Goal: Task Accomplishment & Management: Manage account settings

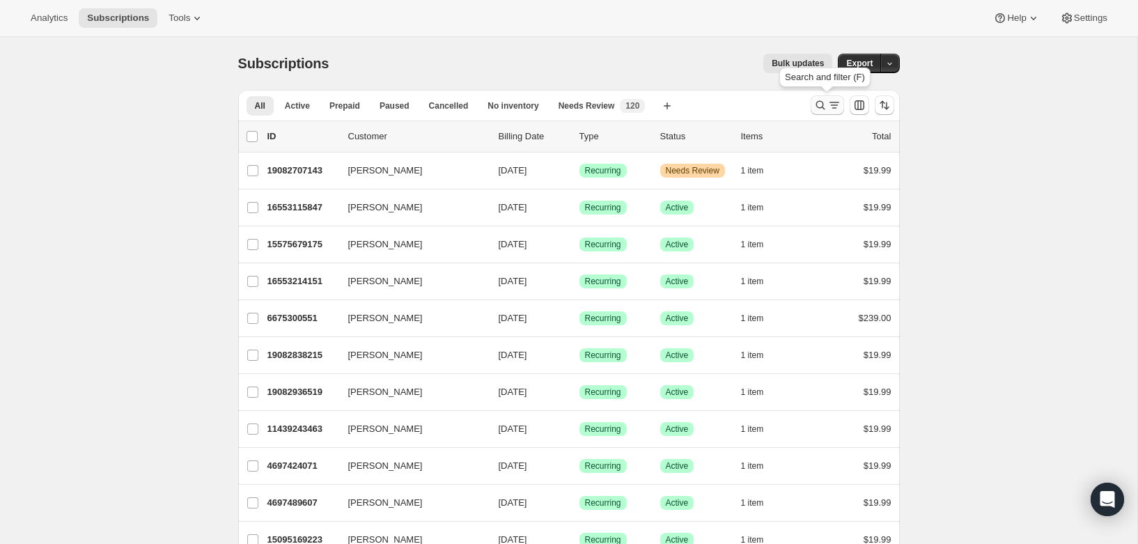
click at [828, 110] on icon "Search and filter results" at bounding box center [835, 105] width 14 height 14
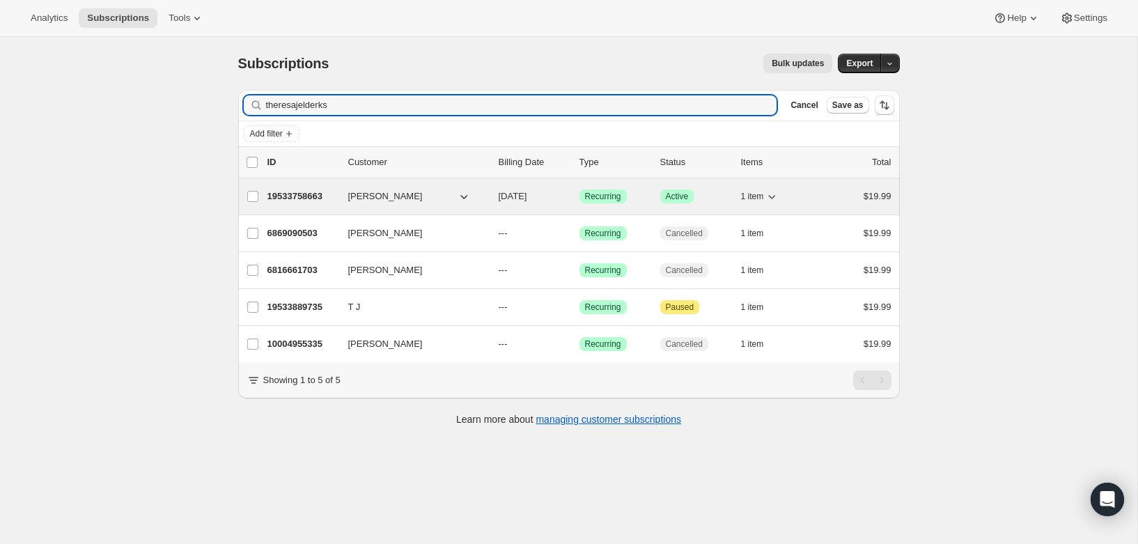
type input "theresajelderks"
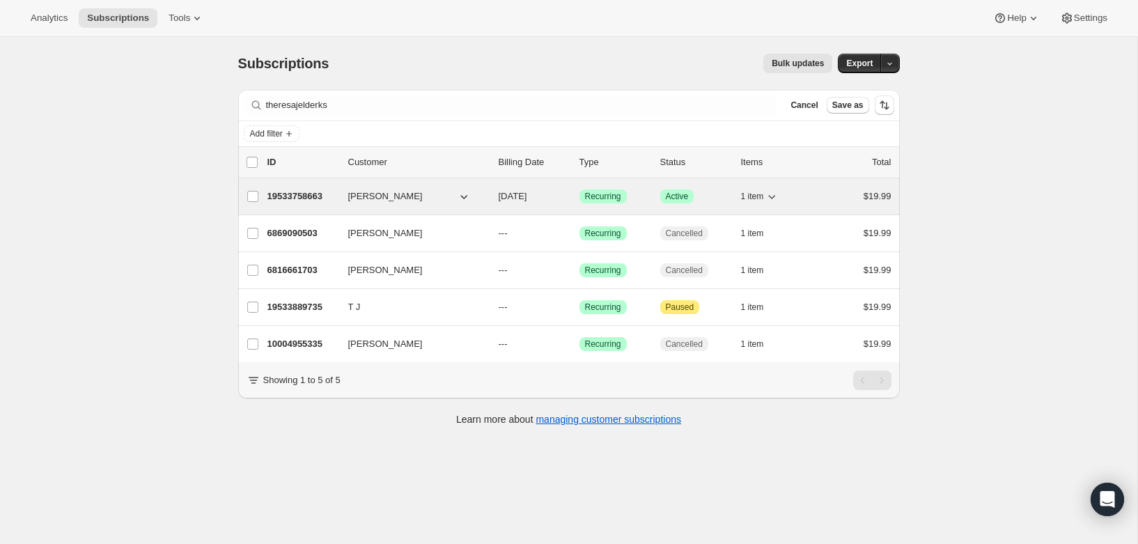
click at [308, 195] on p "19533758663" at bounding box center [303, 197] width 70 height 14
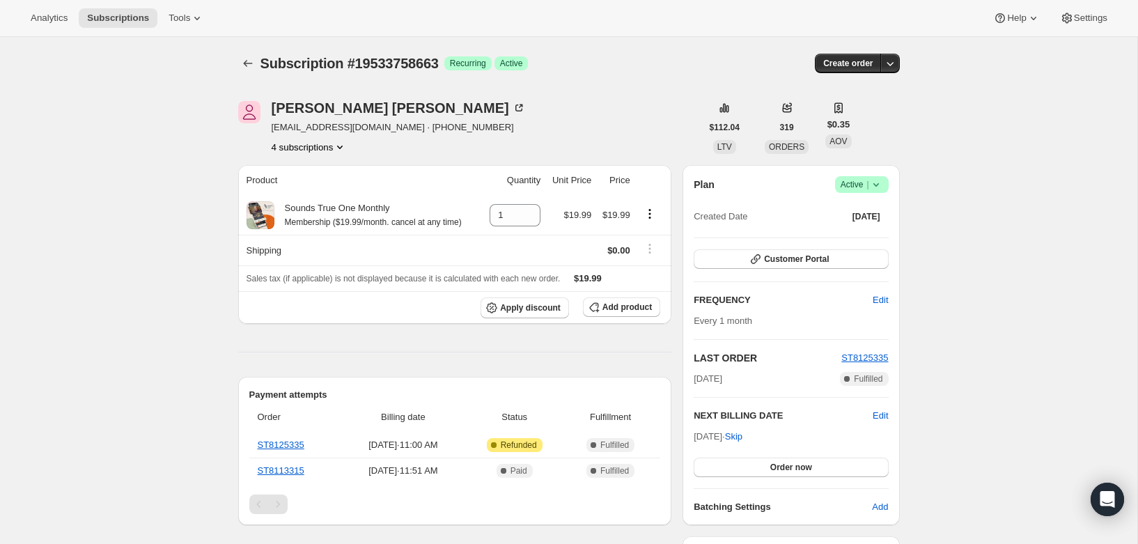
click at [881, 182] on icon at bounding box center [876, 185] width 14 height 14
click at [869, 231] on span "Cancel subscription" at bounding box center [858, 236] width 79 height 10
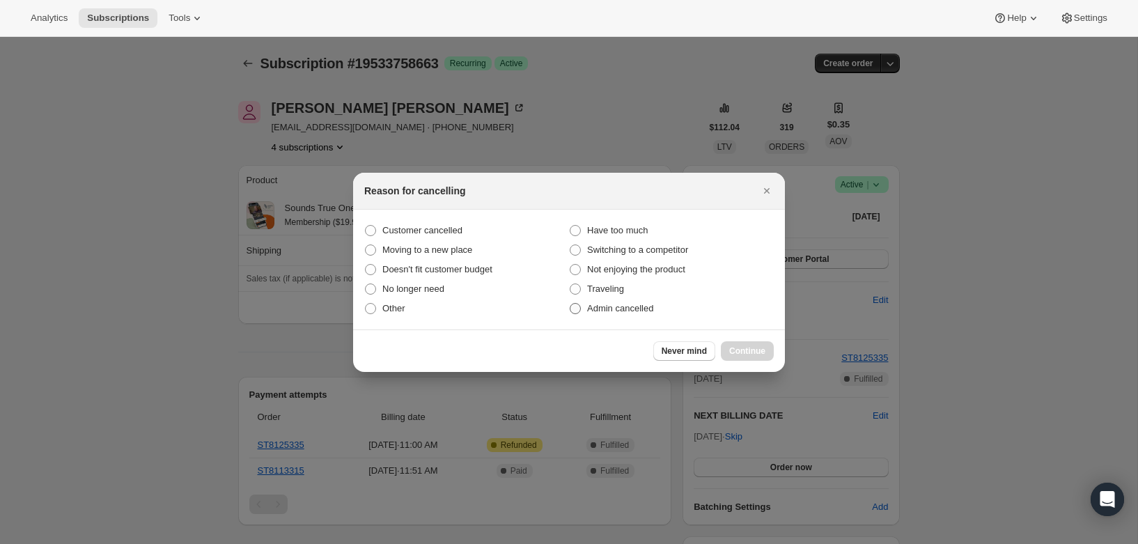
click at [622, 304] on span "Admin cancelled" at bounding box center [620, 308] width 66 height 10
click at [571, 304] on input "Admin cancelled" at bounding box center [570, 303] width 1 height 1
radio input "true"
click at [750, 350] on span "Continue" at bounding box center [747, 351] width 36 height 11
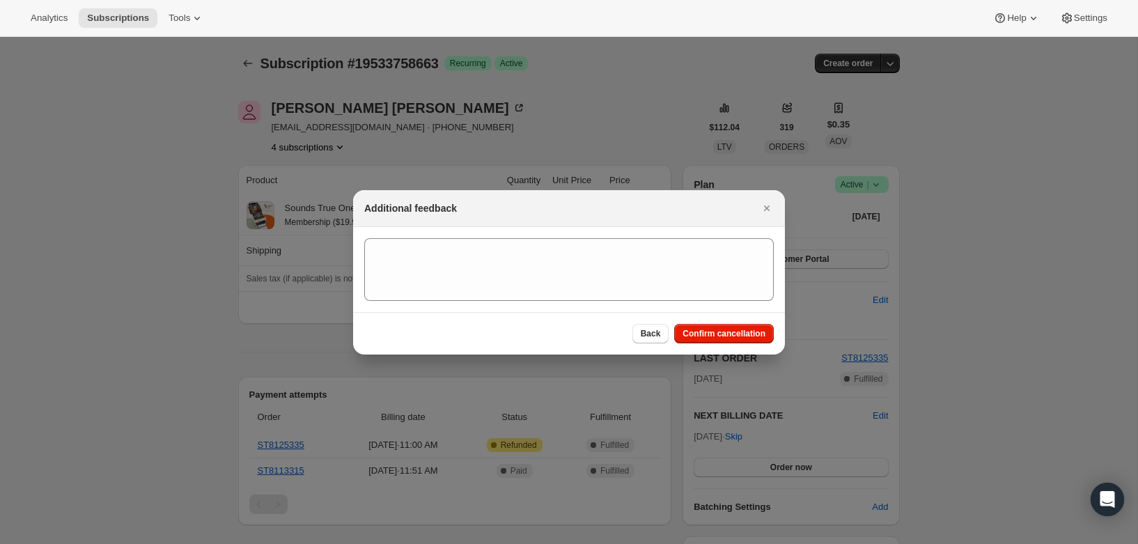
click at [747, 332] on span "Confirm cancellation" at bounding box center [724, 333] width 83 height 11
